Goal: Information Seeking & Learning: Learn about a topic

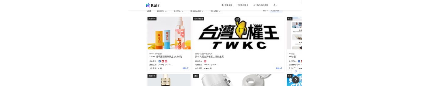
scroll to position [51, 0]
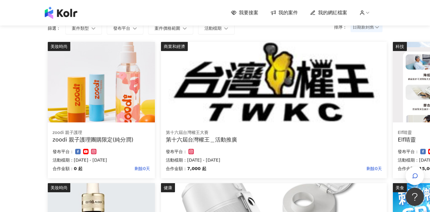
click at [259, 33] on form "排序： 日期新到舊 篩選： 案件類型 發布平台 案件價格範圍 活動檔期" at bounding box center [215, 28] width 335 height 12
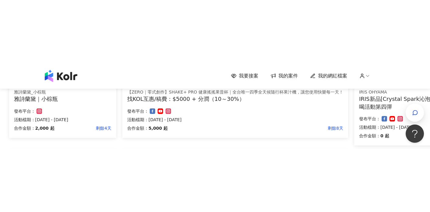
scroll to position [269, 39]
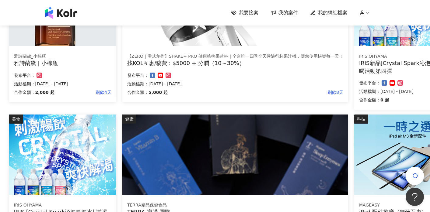
click at [195, 107] on div "健康 【ZERO｜零式創作】SHAKE+ PRO 健康搖搖果昔杯｜全台唯一四季全天候隨行杯果汁機，讓您使用快樂每一天！ 找KOL互惠/稿費：$5000 + 分…" at bounding box center [235, 40] width 232 height 149
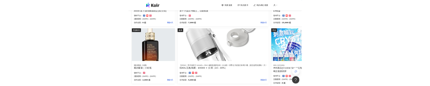
scroll to position [160, 39]
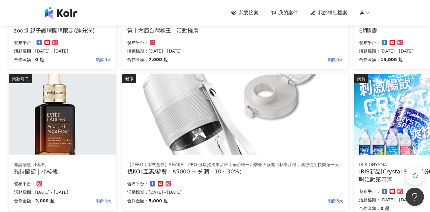
click at [351, 66] on div "科技 Elf睛靈 Elf睛靈 合作金額： 15,000 起 剩餘1天 發布平台： 活動檔期：2025/8/13 - 2025/8/20" at bounding box center [407, 1] width 113 height 137
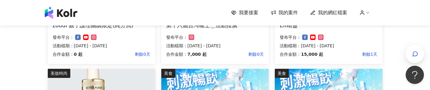
scroll to position [139, 0]
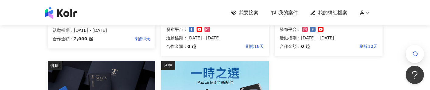
scroll to position [325, 0]
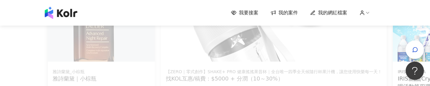
scroll to position [260, 0]
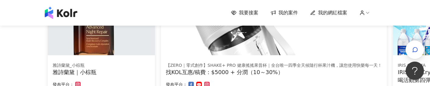
click at [202, 50] on img at bounding box center [274, 14] width 226 height 81
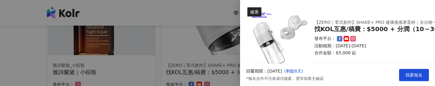
click at [277, 45] on img at bounding box center [277, 37] width 61 height 61
click at [216, 44] on div at bounding box center [217, 43] width 435 height 86
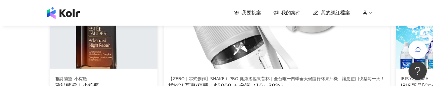
scroll to position [108, 0]
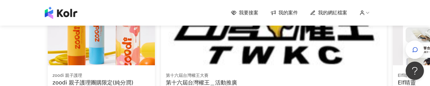
click at [216, 44] on img at bounding box center [274, 24] width 226 height 81
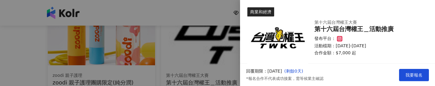
click at [211, 40] on div at bounding box center [217, 43] width 435 height 86
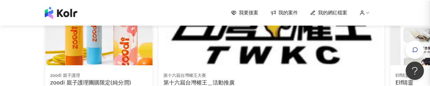
click at [141, 49] on img at bounding box center [98, 24] width 107 height 81
